Goal: Task Accomplishment & Management: Manage account settings

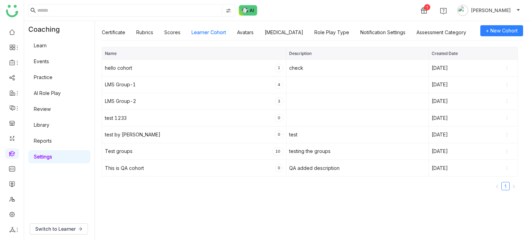
click at [15, 225] on li at bounding box center [12, 229] width 14 height 10
click at [16, 231] on icon at bounding box center [17, 230] width 6 height 6
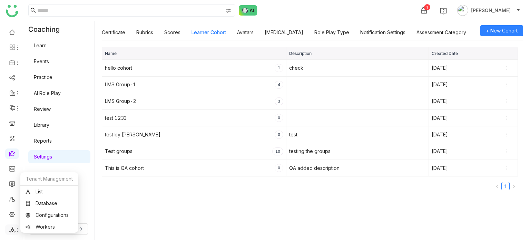
click at [43, 194] on link "List" at bounding box center [50, 191] width 48 height 5
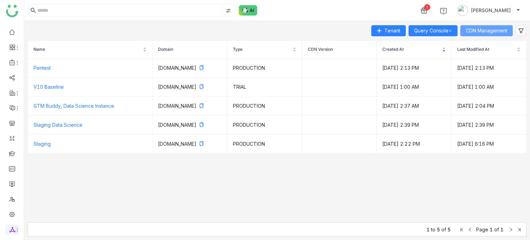
click at [506, 36] on button "CDN Management" at bounding box center [486, 30] width 52 height 11
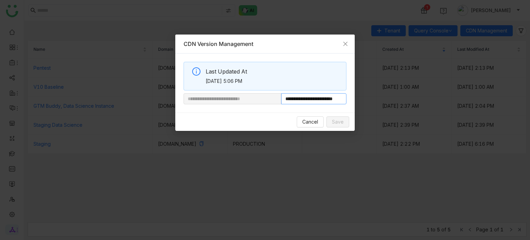
scroll to position [0, 19]
drag, startPoint x: 303, startPoint y: 101, endPoint x: 416, endPoint y: 101, distance: 113.8
click at [416, 101] on nz-modal-container "**********" at bounding box center [265, 120] width 530 height 240
paste input "**********"
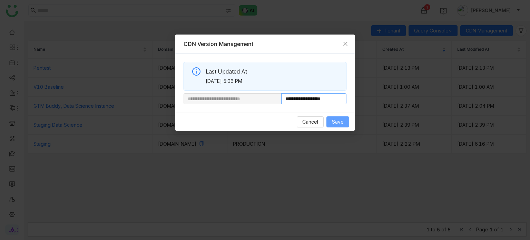
type input "**********"
click at [343, 124] on span "Save" at bounding box center [338, 122] width 12 height 8
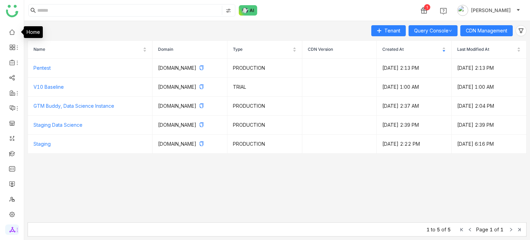
drag, startPoint x: 9, startPoint y: 30, endPoint x: 3, endPoint y: 32, distance: 6.5
click at [9, 30] on link at bounding box center [12, 32] width 6 height 6
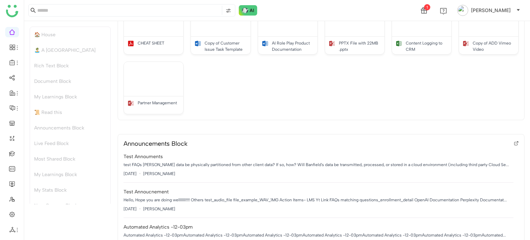
scroll to position [448, 0]
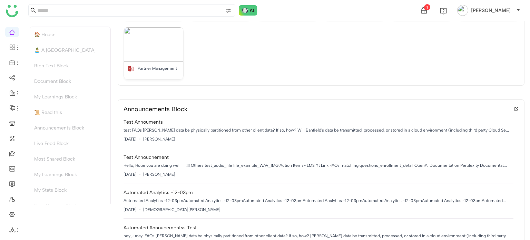
click at [514, 108] on icon at bounding box center [515, 109] width 3 height 3
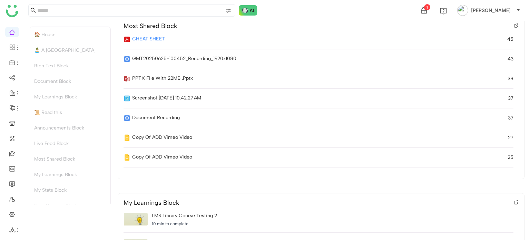
scroll to position [828, 0]
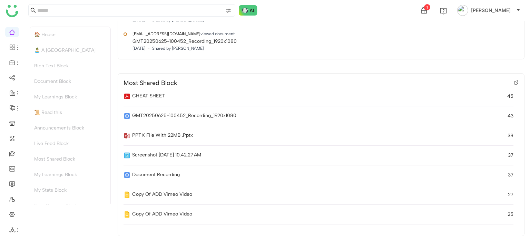
click at [514, 81] on icon at bounding box center [516, 82] width 5 height 5
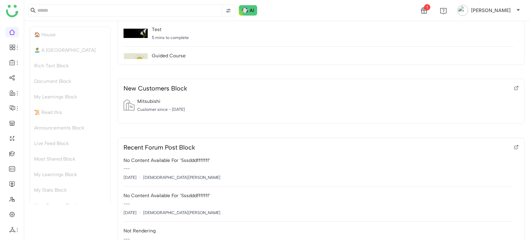
scroll to position [1449, 0]
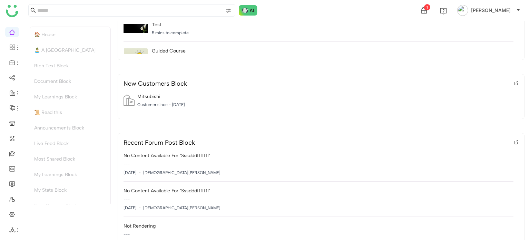
click at [514, 82] on icon at bounding box center [515, 83] width 3 height 3
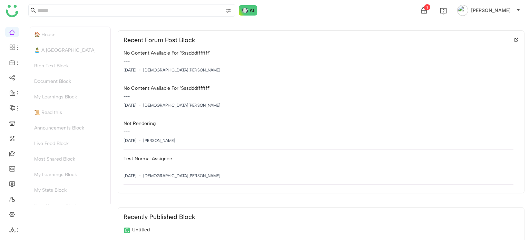
scroll to position [1552, 0]
click at [514, 38] on icon at bounding box center [515, 39] width 3 height 3
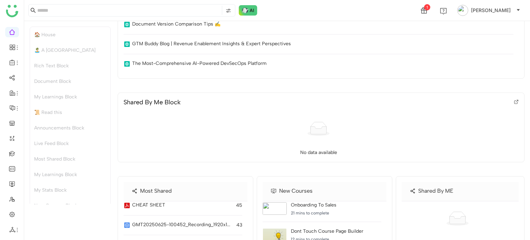
scroll to position [2035, 0]
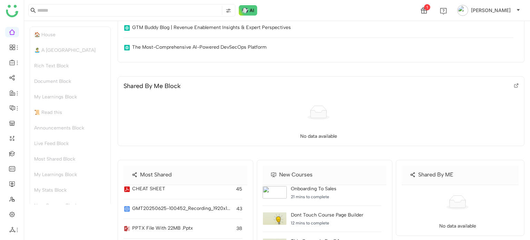
click at [514, 85] on icon at bounding box center [515, 86] width 3 height 3
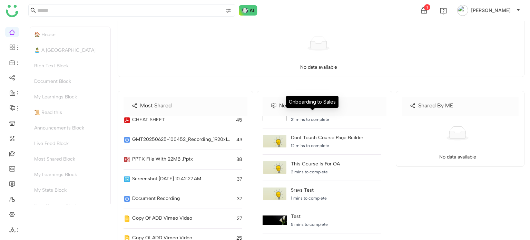
scroll to position [13, 0]
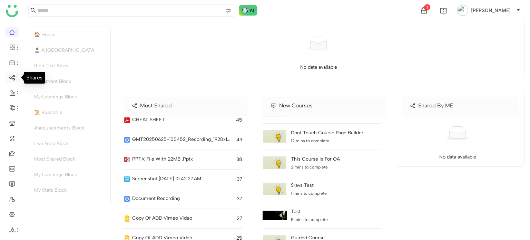
click at [11, 75] on link at bounding box center [12, 77] width 6 height 6
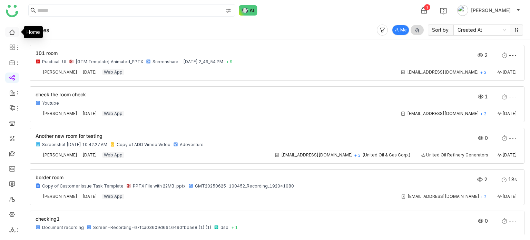
click at [9, 34] on link at bounding box center [12, 32] width 6 height 6
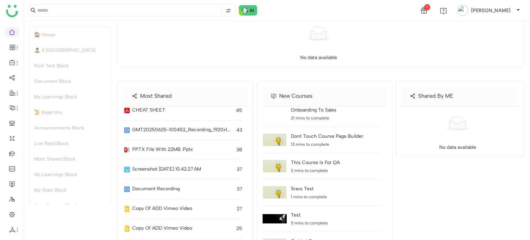
scroll to position [2113, 0]
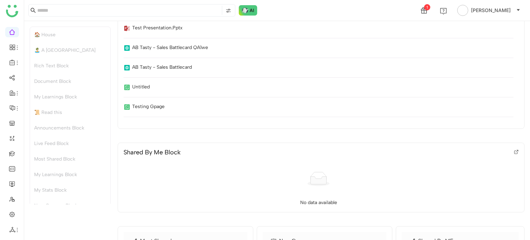
scroll to position [1966, 0]
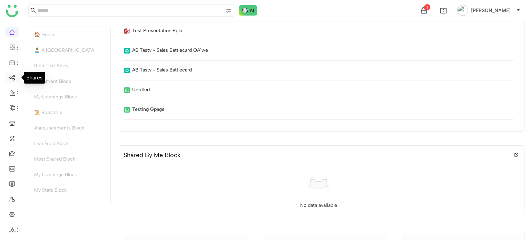
click at [11, 75] on link at bounding box center [12, 77] width 6 height 6
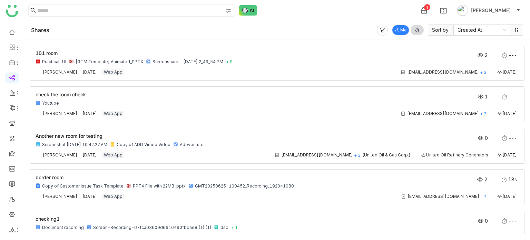
click at [395, 29] on icon at bounding box center [397, 30] width 4 height 4
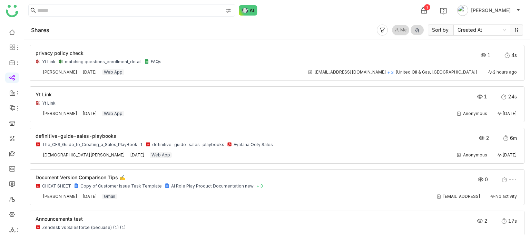
click at [395, 29] on icon at bounding box center [397, 30] width 4 height 4
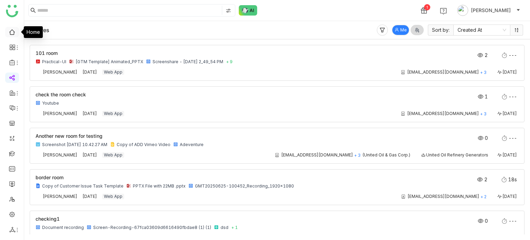
click at [14, 30] on link at bounding box center [12, 32] width 6 height 6
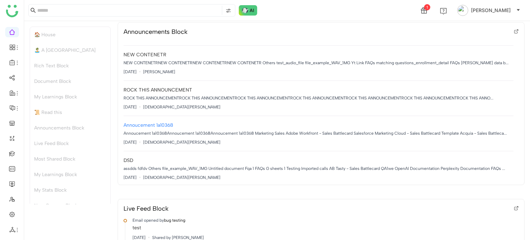
scroll to position [207, 0]
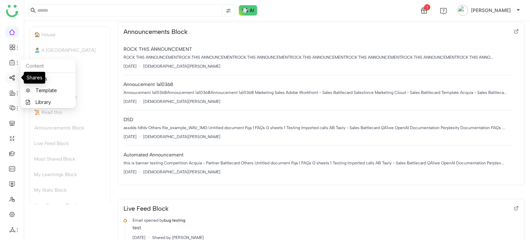
click at [9, 74] on link at bounding box center [12, 77] width 6 height 6
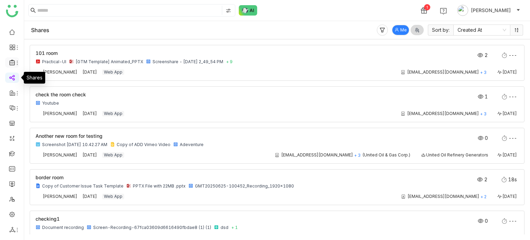
click at [13, 61] on icon at bounding box center [11, 63] width 5 height 6
click at [13, 66] on li at bounding box center [12, 62] width 14 height 10
click at [14, 62] on icon at bounding box center [17, 63] width 6 height 6
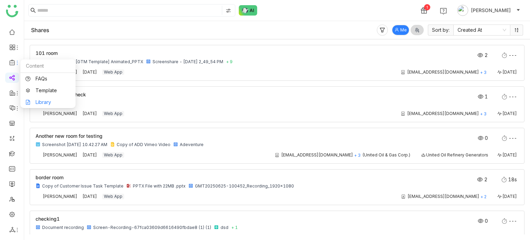
click at [39, 100] on link "Library" at bounding box center [48, 102] width 45 height 5
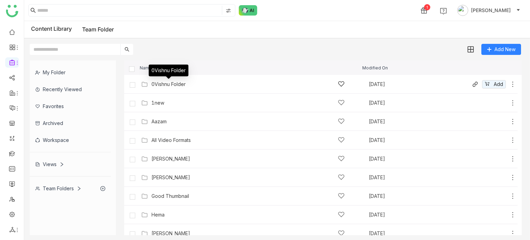
click at [169, 84] on div "0Vishnu Folder" at bounding box center [168, 84] width 34 height 6
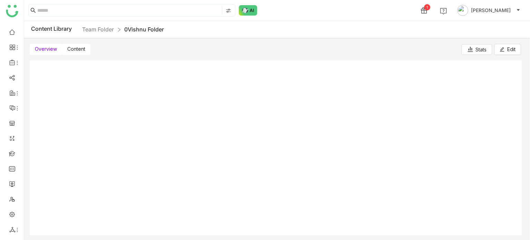
click at [78, 53] on label "Content" at bounding box center [76, 49] width 28 height 11
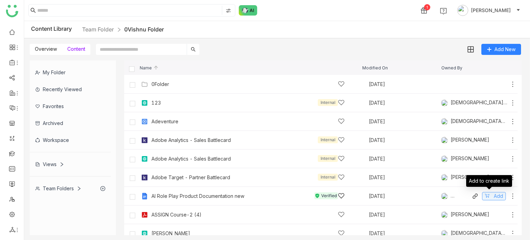
click at [494, 198] on span "Add" at bounding box center [498, 196] width 9 height 8
click at [406, 10] on div "1" at bounding box center [401, 11] width 9 height 8
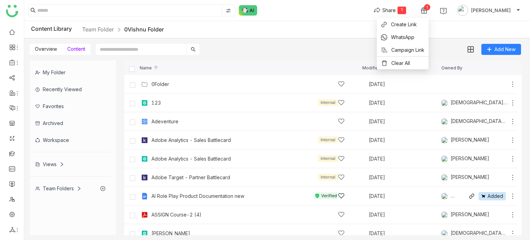
click at [355, 11] on div "Share 1 1 Arif uddin" at bounding box center [277, 10] width 506 height 21
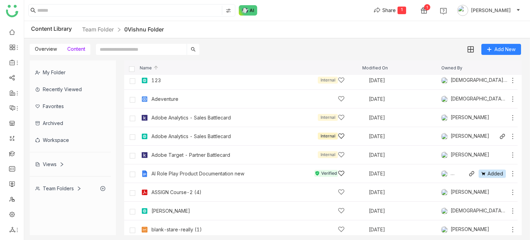
scroll to position [69, 0]
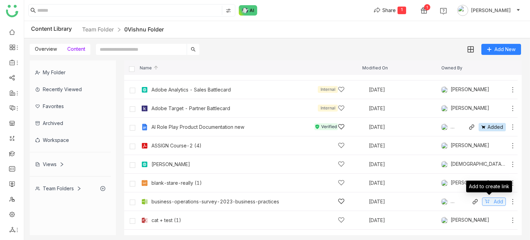
click at [494, 203] on span "Add" at bounding box center [498, 202] width 9 height 8
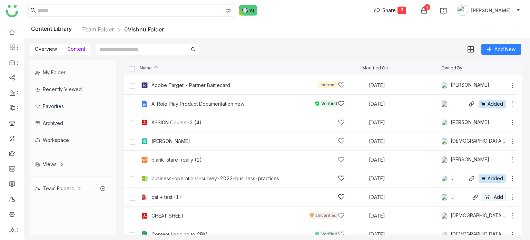
scroll to position [103, 0]
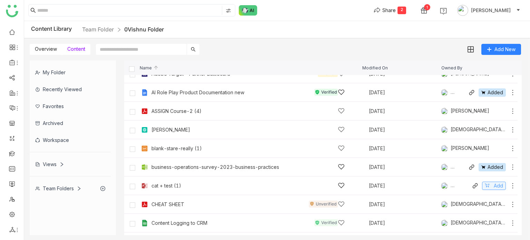
click at [495, 185] on span "Add" at bounding box center [498, 186] width 9 height 8
click at [495, 206] on span "Add" at bounding box center [498, 204] width 9 height 8
click at [406, 9] on div "4" at bounding box center [401, 11] width 9 height 8
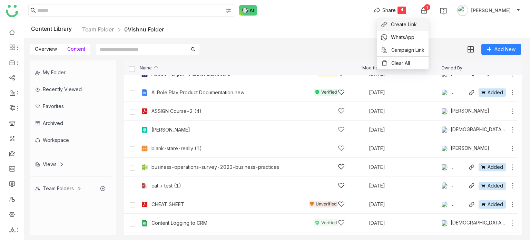
click at [412, 29] on li "Create Link" at bounding box center [403, 24] width 52 height 13
click at [412, 15] on button "Share 4" at bounding box center [389, 10] width 43 height 11
click at [410, 26] on span "Create Link" at bounding box center [404, 24] width 26 height 7
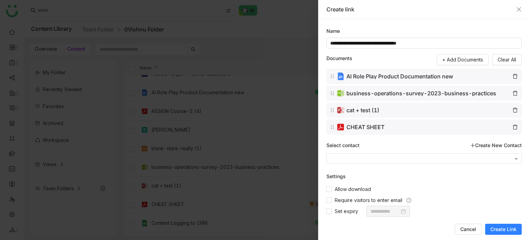
drag, startPoint x: 511, startPoint y: 227, endPoint x: 511, endPoint y: 217, distance: 10.0
click at [512, 227] on span "Create Link" at bounding box center [503, 229] width 26 height 7
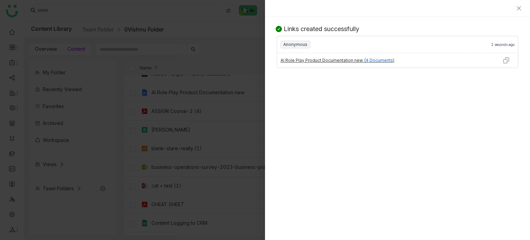
click at [506, 59] on img at bounding box center [506, 60] width 7 height 7
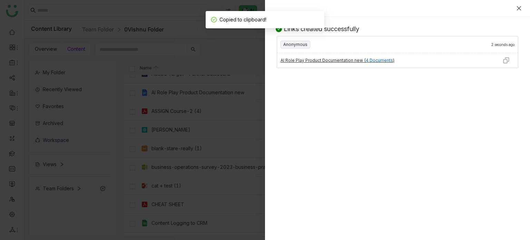
click at [519, 8] on icon "Close" at bounding box center [519, 8] width 4 height 4
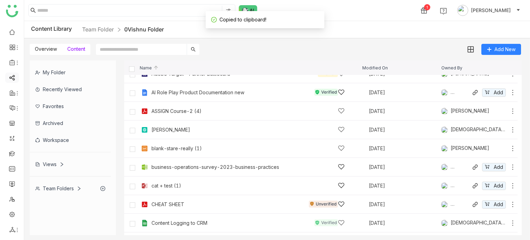
click at [15, 76] on link at bounding box center [12, 77] width 6 height 6
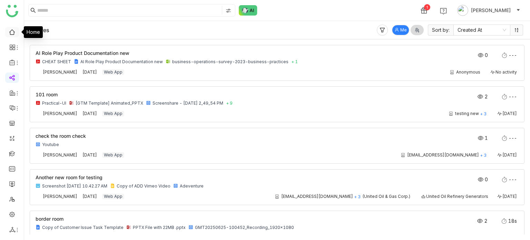
click at [13, 32] on link at bounding box center [12, 32] width 6 height 6
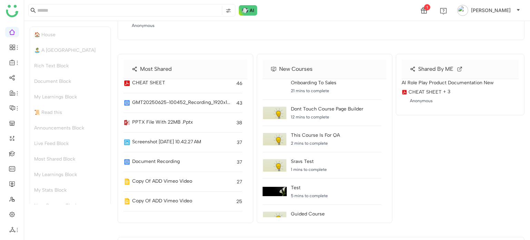
scroll to position [2070, 0]
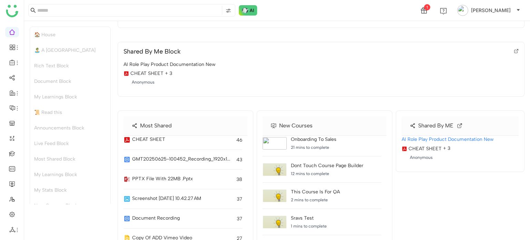
click at [443, 145] on span "+ 3" at bounding box center [446, 148] width 7 height 6
click at [459, 124] on icon at bounding box center [460, 125] width 2 height 2
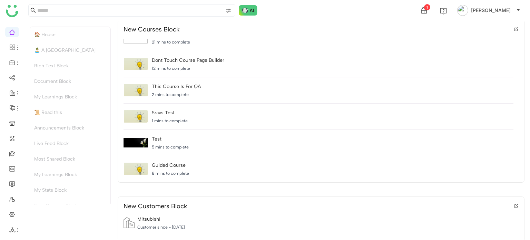
scroll to position [13, 0]
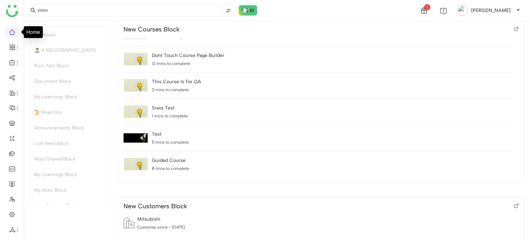
click at [14, 34] on link at bounding box center [12, 32] width 6 height 6
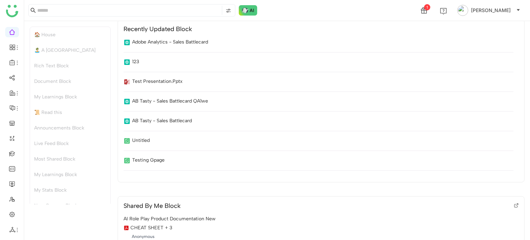
scroll to position [1982, 0]
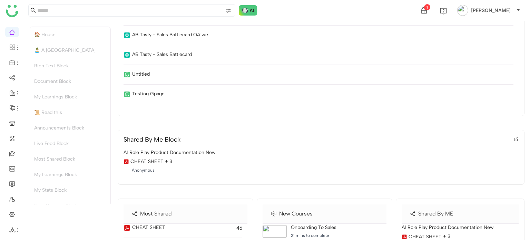
click at [514, 139] on div "Shared By Me Block AI Role Play Product Documentation new CHEAT SHEET + 3 Anony…" at bounding box center [321, 157] width 407 height 55
click at [514, 137] on icon at bounding box center [516, 139] width 5 height 5
click at [15, 156] on link at bounding box center [12, 153] width 6 height 6
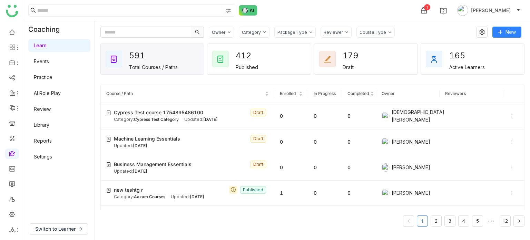
click at [52, 149] on div "Learn Events Practice AI Role Play Review Library Reports Settings" at bounding box center [59, 101] width 70 height 127
click at [50, 157] on link "Settings" at bounding box center [43, 157] width 18 height 6
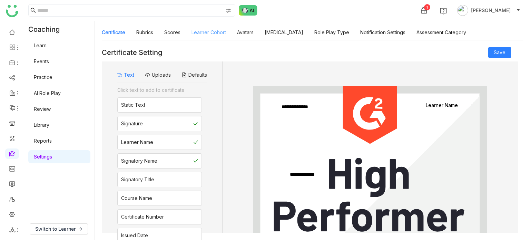
click at [221, 34] on link "Learner Cohort" at bounding box center [208, 32] width 34 height 6
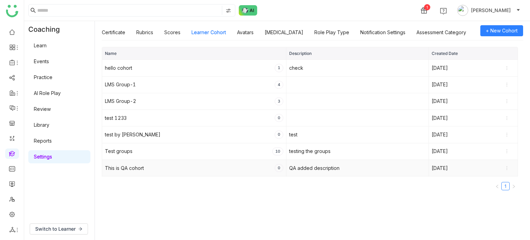
drag, startPoint x: 153, startPoint y: 167, endPoint x: 105, endPoint y: 168, distance: 48.0
click at [105, 168] on div "This is QA cohort 0" at bounding box center [194, 168] width 178 height 8
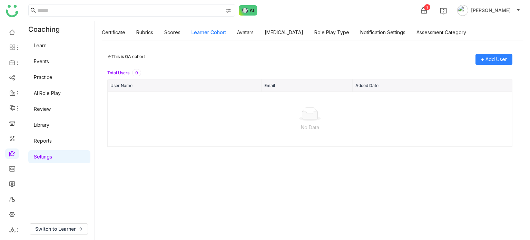
drag, startPoint x: 148, startPoint y: 57, endPoint x: 113, endPoint y: 57, distance: 35.2
click at [113, 57] on div "This is QA cohort + Add User" at bounding box center [309, 59] width 405 height 11
copy div "This is QA cohort"
click at [108, 55] on icon at bounding box center [109, 57] width 4 height 4
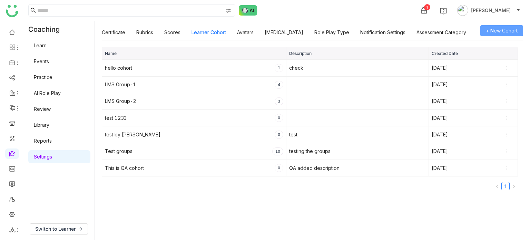
click at [499, 27] on span "+ New Cohort" at bounding box center [502, 31] width 32 height 8
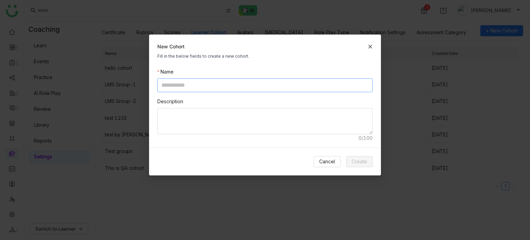
click at [247, 86] on input at bounding box center [264, 85] width 215 height 14
paste input "**********"
type input "**********"
click at [361, 158] on span "Create" at bounding box center [360, 162] width 16 height 8
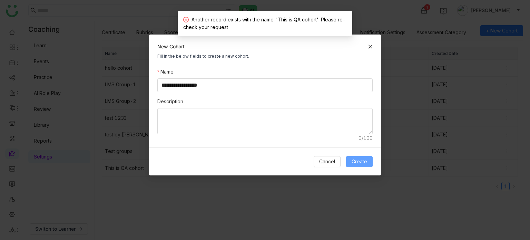
click at [365, 161] on span "Create" at bounding box center [360, 162] width 16 height 8
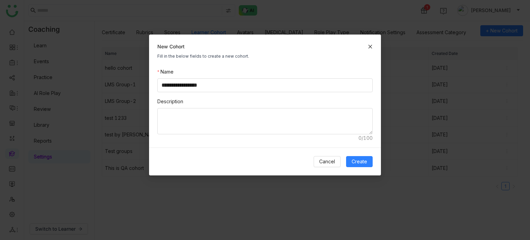
click at [373, 44] on div "New Cohort Fill in the below fields to create a new cohort." at bounding box center [265, 50] width 232 height 33
click at [372, 44] on div "New Cohort" at bounding box center [264, 47] width 215 height 8
drag, startPoint x: 364, startPoint y: 47, endPoint x: 371, endPoint y: 45, distance: 7.5
click at [371, 45] on div "New Cohort" at bounding box center [264, 47] width 215 height 8
click at [371, 45] on icon at bounding box center [370, 47] width 4 height 4
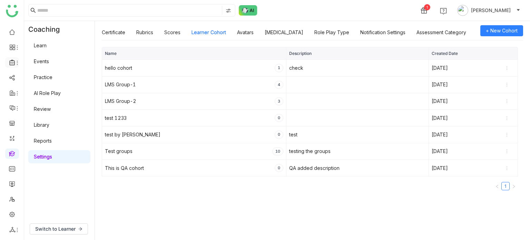
click at [10, 63] on icon at bounding box center [11, 63] width 5 height 6
click at [41, 102] on link "Library" at bounding box center [48, 102] width 45 height 5
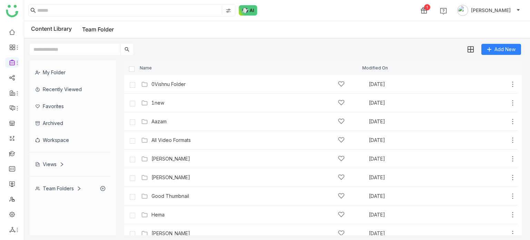
click at [45, 162] on div "Views" at bounding box center [49, 164] width 29 height 6
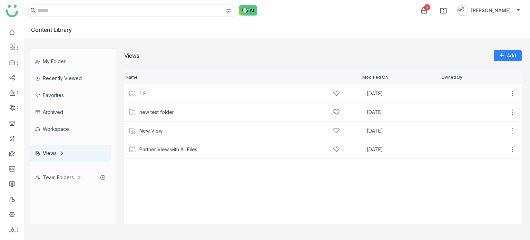
click at [71, 178] on div "Team Folders" at bounding box center [58, 177] width 46 height 6
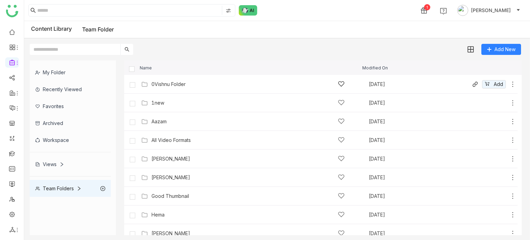
click at [509, 84] on icon at bounding box center [512, 84] width 7 height 7
click at [315, 40] on div "Add New" at bounding box center [275, 46] width 502 height 17
click at [192, 79] on div "0Vishnu Folder Aug 11, 2025 Add" at bounding box center [327, 84] width 377 height 11
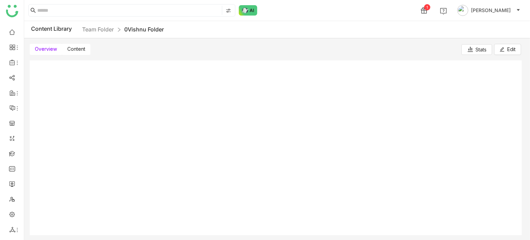
click at [77, 47] on span "Content" at bounding box center [76, 49] width 18 height 6
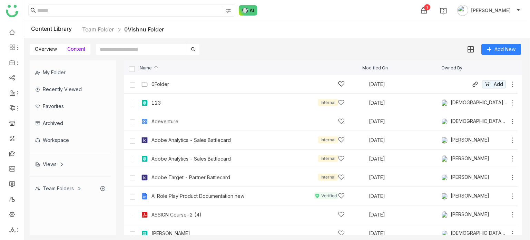
click at [509, 83] on icon at bounding box center [512, 84] width 7 height 7
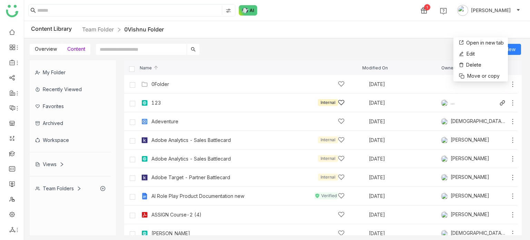
click at [509, 102] on icon at bounding box center [512, 102] width 7 height 7
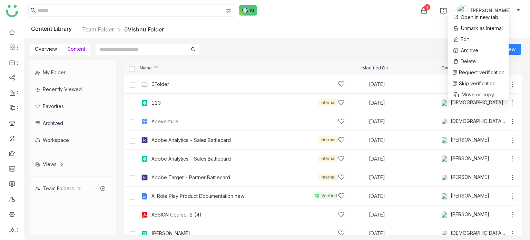
click at [304, 56] on div "My Folder Recently Viewed Favorites Archived Workspace Views Team Folders Name …" at bounding box center [277, 148] width 506 height 186
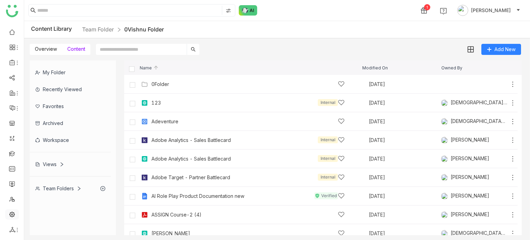
click at [10, 215] on link at bounding box center [12, 214] width 6 height 6
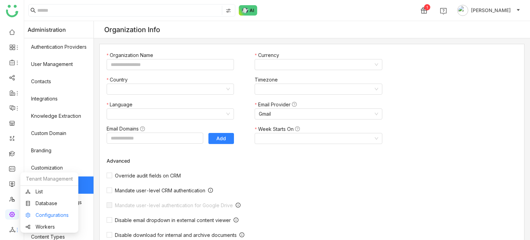
type input "*******"
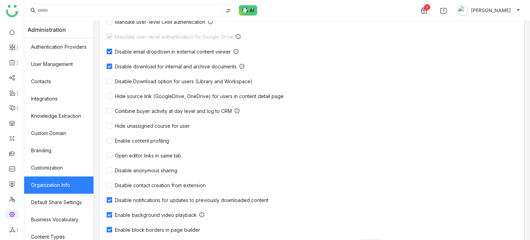
scroll to position [207, 0]
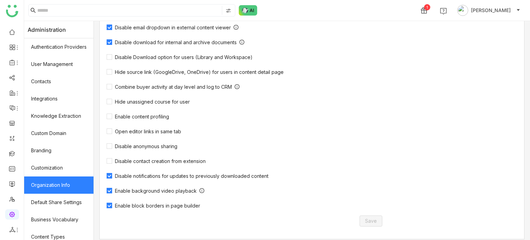
click at [152, 120] on div "Override audit fields on CRM Mandate user-level CRM authentication Mandate user…" at bounding box center [248, 86] width 283 height 223
click at [166, 119] on span "Enable content profiling" at bounding box center [142, 116] width 60 height 6
click at [368, 220] on span "Save" at bounding box center [371, 221] width 12 height 8
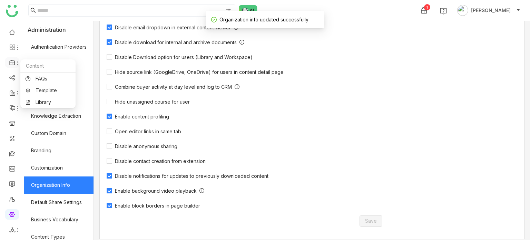
click at [15, 63] on icon at bounding box center [17, 63] width 6 height 6
click at [40, 100] on link "Library" at bounding box center [48, 102] width 45 height 5
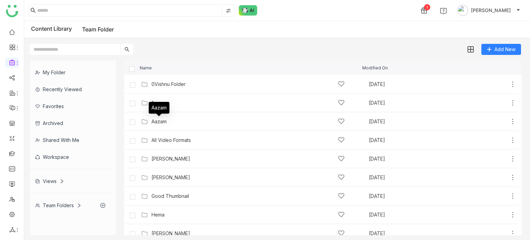
click at [161, 106] on div "Aazam" at bounding box center [159, 108] width 21 height 12
click at [170, 101] on div "1new" at bounding box center [247, 102] width 193 height 7
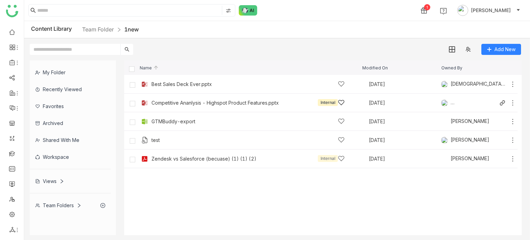
click at [514, 102] on icon at bounding box center [512, 102] width 7 height 7
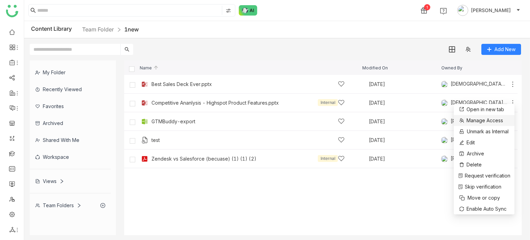
click at [507, 120] on li "Manage Access" at bounding box center [484, 120] width 61 height 11
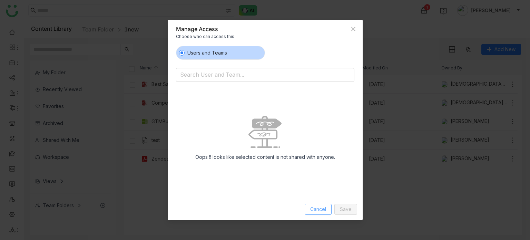
click at [319, 212] on span "Cancel" at bounding box center [318, 209] width 16 height 8
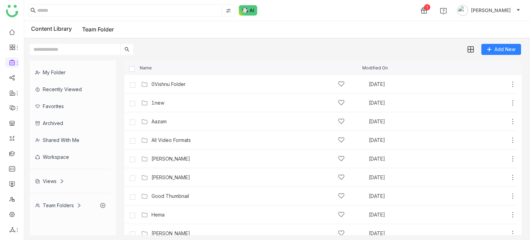
click at [60, 182] on icon at bounding box center [61, 181] width 5 height 5
click at [48, 180] on div "Views" at bounding box center [49, 181] width 29 height 6
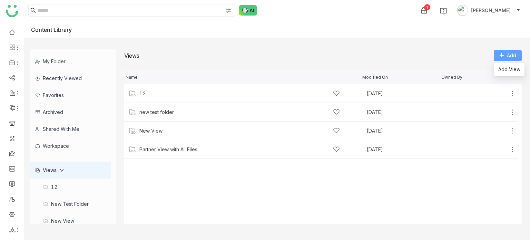
click at [509, 51] on button "Add" at bounding box center [508, 55] width 28 height 11
click at [302, 52] on div "Views Add" at bounding box center [322, 55] width 397 height 12
click at [514, 95] on icon at bounding box center [512, 93] width 7 height 7
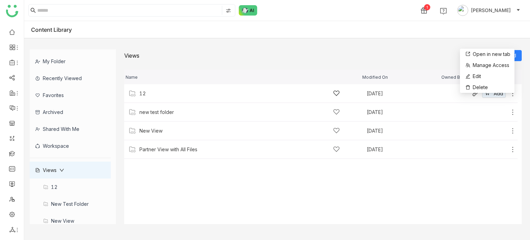
click at [156, 95] on div "12" at bounding box center [239, 93] width 200 height 7
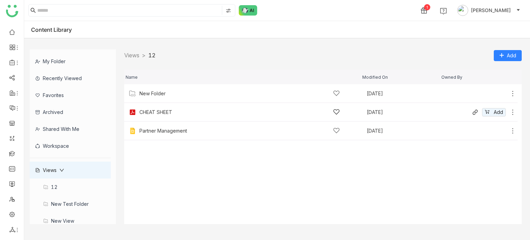
click at [513, 112] on icon at bounding box center [512, 112] width 7 height 7
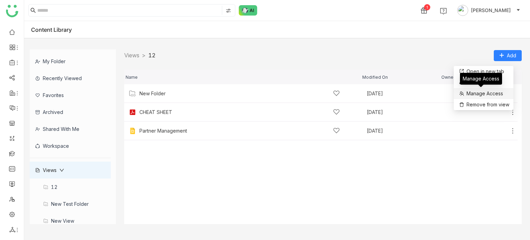
click at [481, 93] on span "Manage Access" at bounding box center [484, 94] width 37 height 8
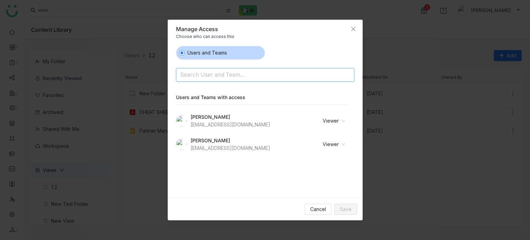
click at [258, 75] on input at bounding box center [247, 75] width 135 height 11
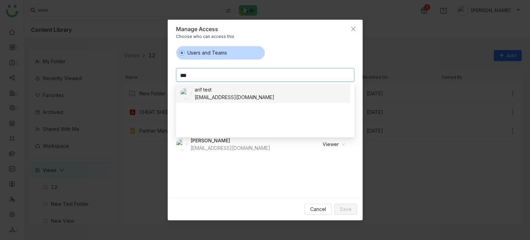
type input "***"
click at [241, 101] on nz-option-item "arif test bugtest1mail@gmail.com" at bounding box center [263, 93] width 174 height 19
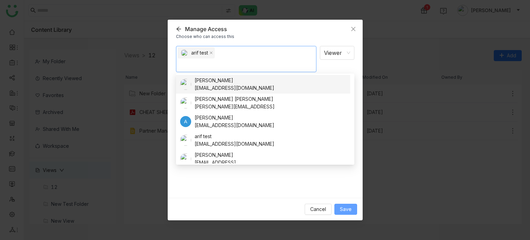
click at [352, 209] on button "Save" at bounding box center [345, 209] width 23 height 11
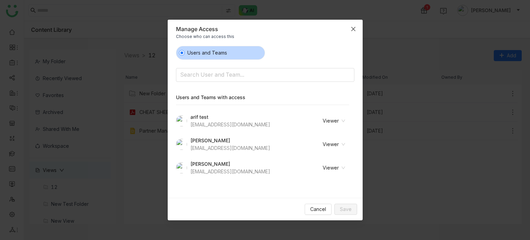
click at [354, 27] on icon "Close" at bounding box center [354, 29] width 6 height 6
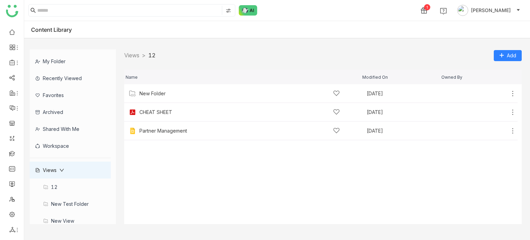
click at [58, 185] on div "12" at bounding box center [70, 186] width 81 height 17
click at [61, 125] on div "Shared with me" at bounding box center [70, 128] width 81 height 17
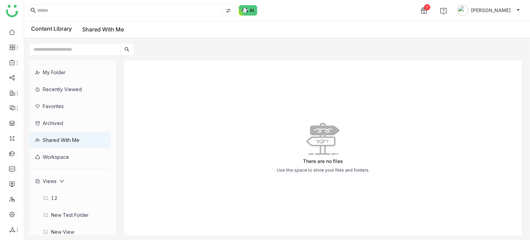
click at [59, 178] on div "Views" at bounding box center [49, 181] width 29 height 6
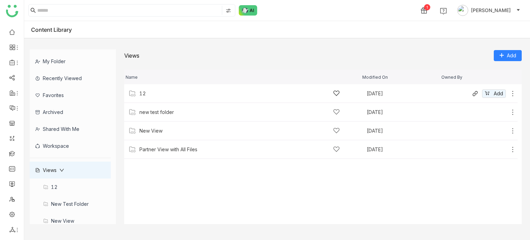
click at [512, 93] on icon at bounding box center [512, 93] width 7 height 7
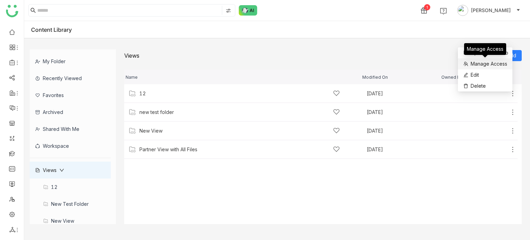
click at [501, 62] on span "Manage Access" at bounding box center [489, 64] width 37 height 8
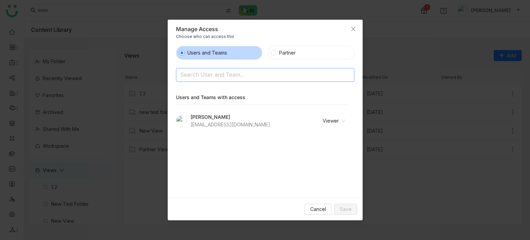
click at [247, 78] on input at bounding box center [247, 75] width 135 height 11
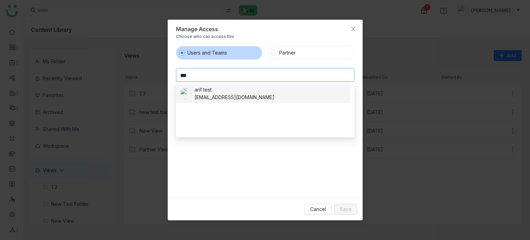
type input "***"
click at [213, 92] on div "arif test" at bounding box center [235, 90] width 80 height 8
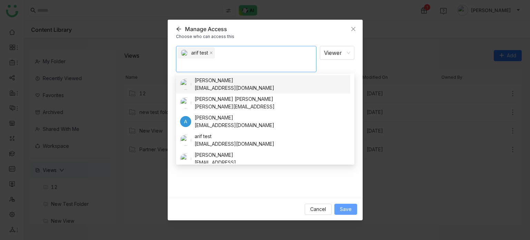
click at [347, 210] on span "Save" at bounding box center [346, 209] width 12 height 8
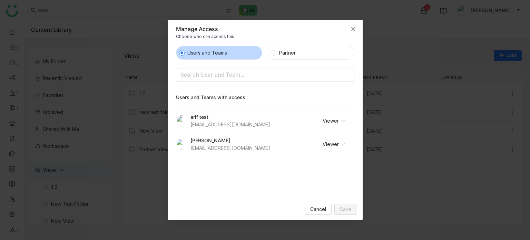
click at [354, 26] on icon "Close" at bounding box center [354, 29] width 6 height 6
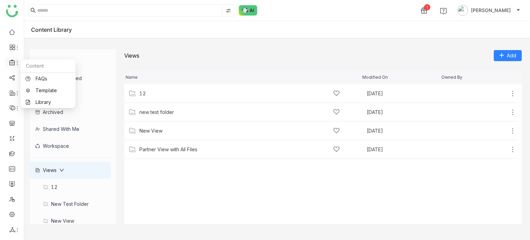
click at [11, 60] on icon at bounding box center [12, 62] width 6 height 6
click at [41, 101] on link "Library" at bounding box center [48, 102] width 45 height 5
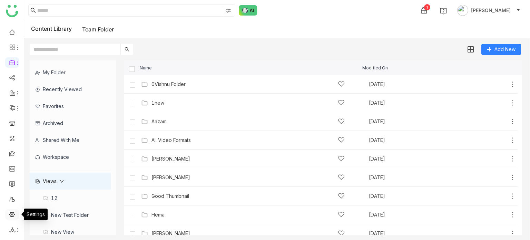
click at [12, 215] on link at bounding box center [12, 214] width 6 height 6
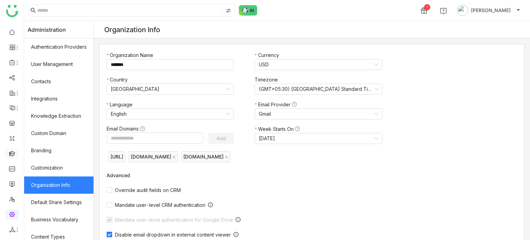
click at [12, 156] on link at bounding box center [12, 153] width 6 height 6
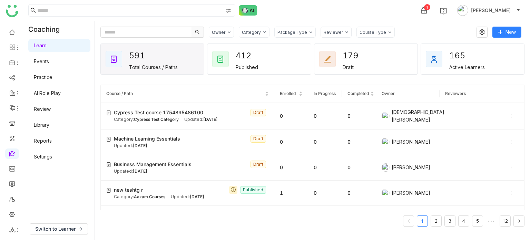
click at [52, 156] on link "Settings" at bounding box center [43, 157] width 18 height 6
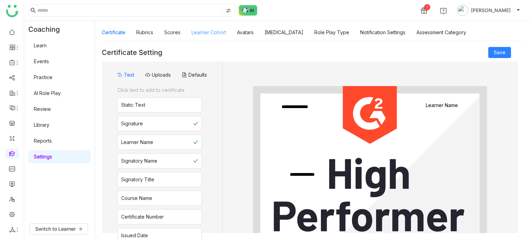
click at [203, 29] on link "Learner Cohort" at bounding box center [208, 32] width 34 height 6
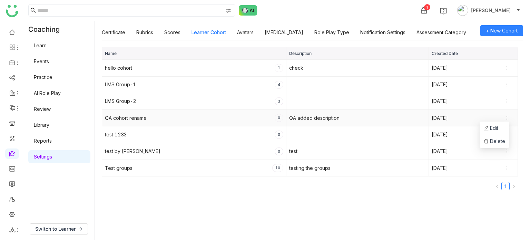
click at [505, 116] on icon at bounding box center [506, 118] width 5 height 5
click at [498, 144] on span "Delete" at bounding box center [494, 141] width 21 height 8
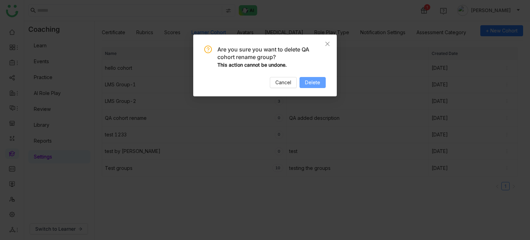
click at [306, 81] on span "Delete" at bounding box center [312, 83] width 15 height 8
